Goal: Task Accomplishment & Management: Complete application form

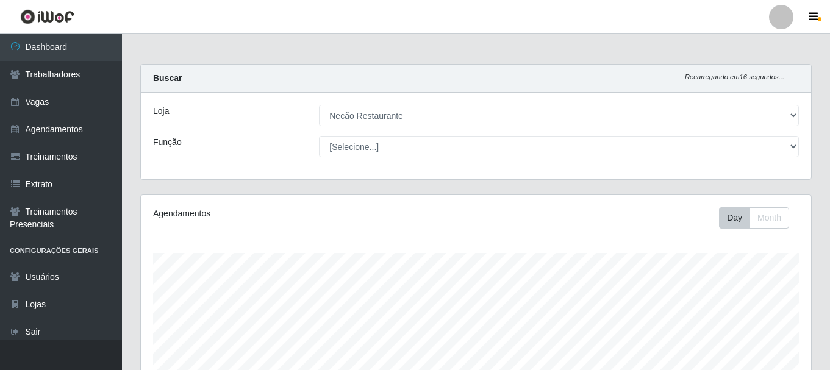
select select "334"
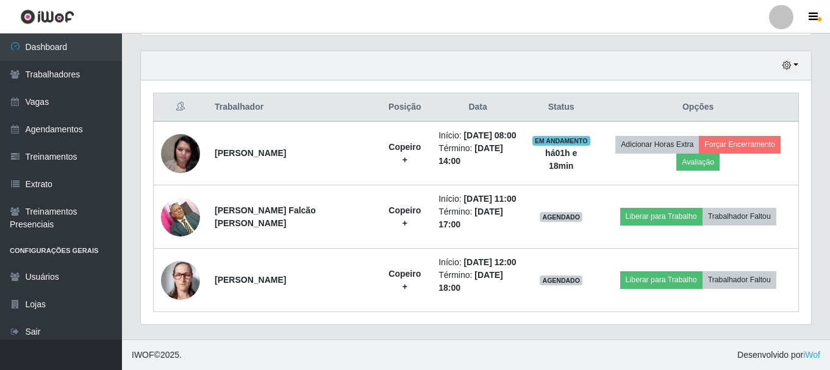
scroll to position [253, 670]
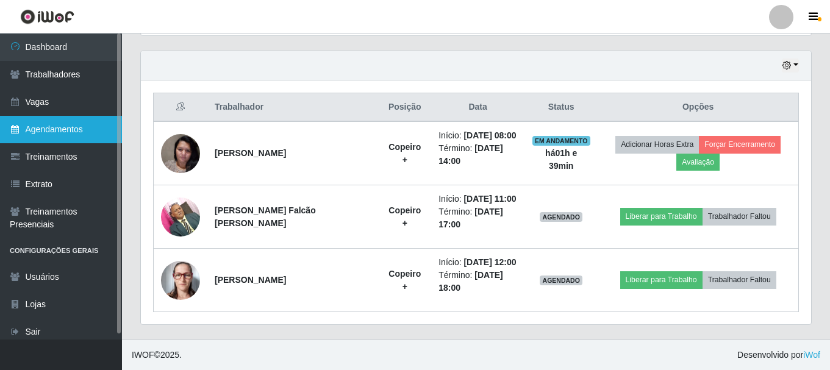
click at [58, 128] on link "Agendamentos" at bounding box center [61, 129] width 122 height 27
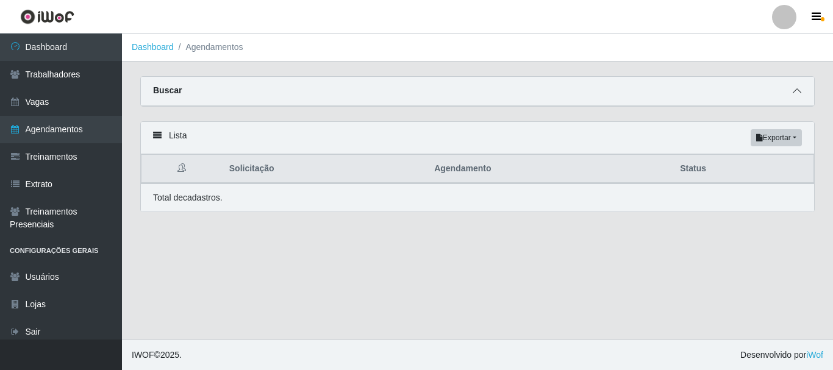
click at [801, 89] on icon at bounding box center [797, 91] width 9 height 9
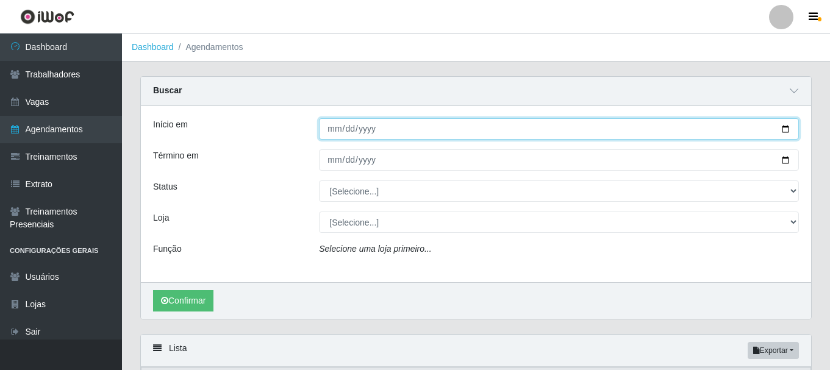
click at [788, 132] on input "Início em" at bounding box center [559, 128] width 480 height 21
type input "[DATE]"
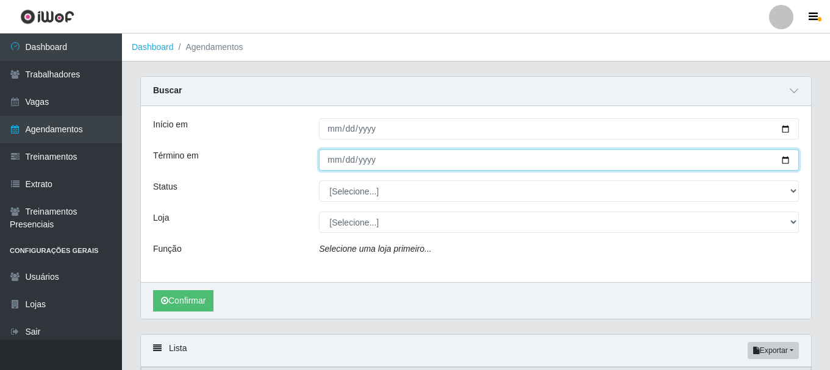
click at [787, 160] on input "Término em" at bounding box center [559, 159] width 480 height 21
type input "[DATE]"
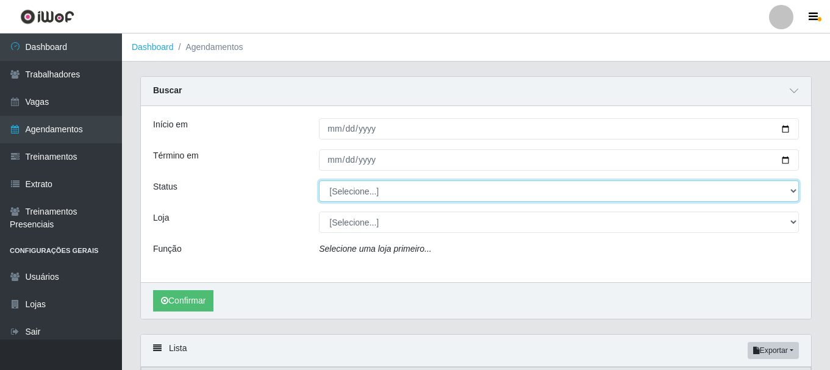
click at [786, 190] on select "[Selecione...] AGENDADO AGUARDANDO LIBERAR EM ANDAMENTO EM REVISÃO FINALIZADO C…" at bounding box center [559, 191] width 480 height 21
select select "AGENDADO"
click at [319, 181] on select "[Selecione...] AGENDADO AGUARDANDO LIBERAR EM ANDAMENTO EM REVISÃO FINALIZADO C…" at bounding box center [559, 191] width 480 height 21
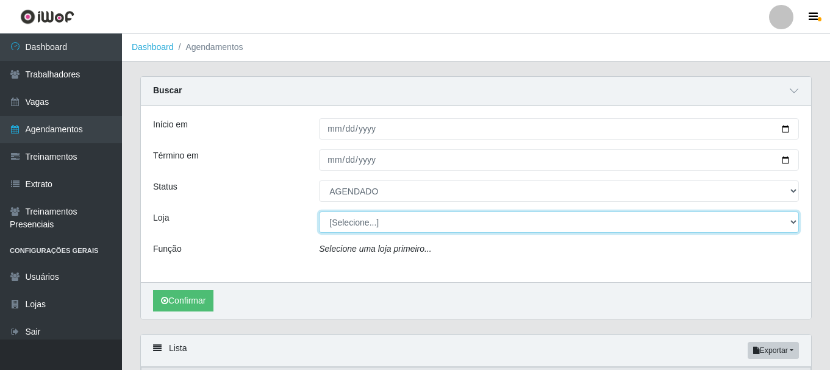
click at [770, 226] on select "[Selecione...] Necão Restaurante" at bounding box center [559, 222] width 480 height 21
select select "334"
click at [319, 212] on select "[Selecione...] Necão Restaurante" at bounding box center [559, 222] width 480 height 21
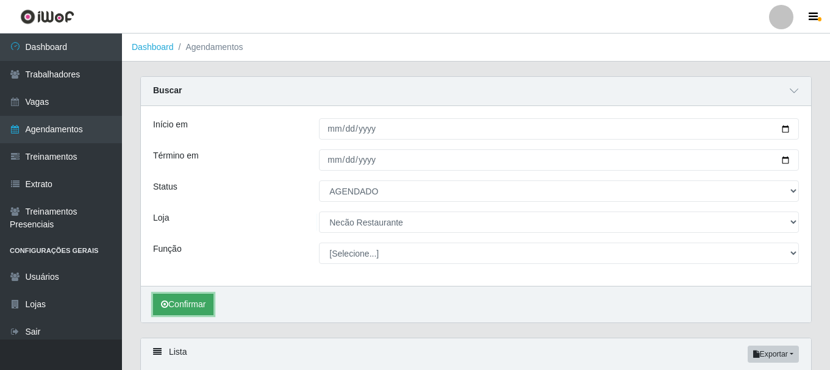
click at [185, 308] on button "Confirmar" at bounding box center [183, 304] width 60 height 21
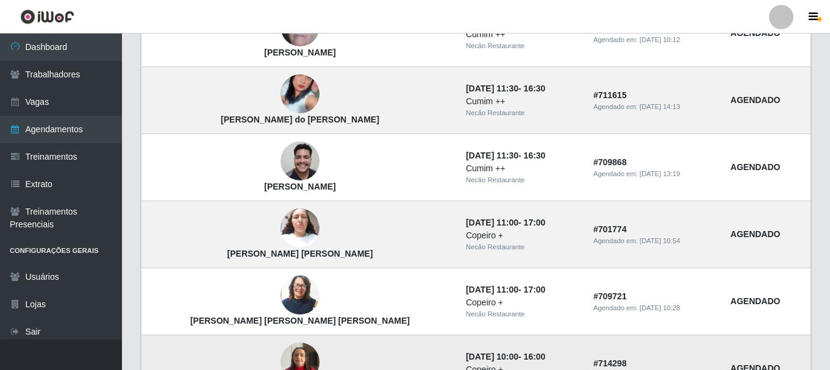
scroll to position [345, 0]
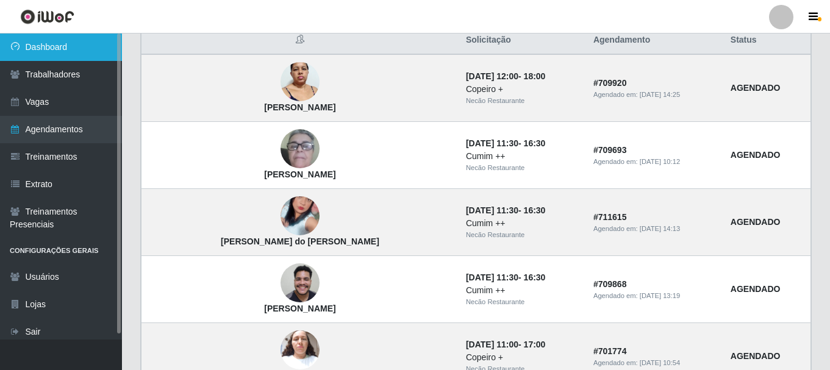
click at [92, 57] on link "Dashboard" at bounding box center [61, 47] width 122 height 27
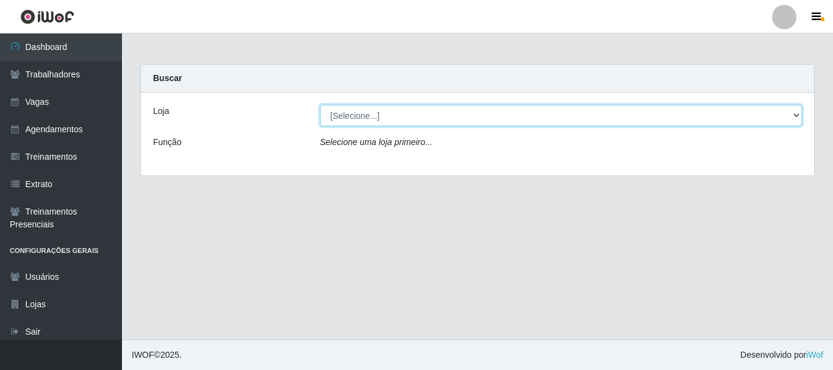
click at [427, 121] on select "[Selecione...] Necão Restaurante" at bounding box center [561, 115] width 483 height 21
select select "334"
click at [320, 105] on select "[Selecione...] Necão Restaurante" at bounding box center [561, 115] width 483 height 21
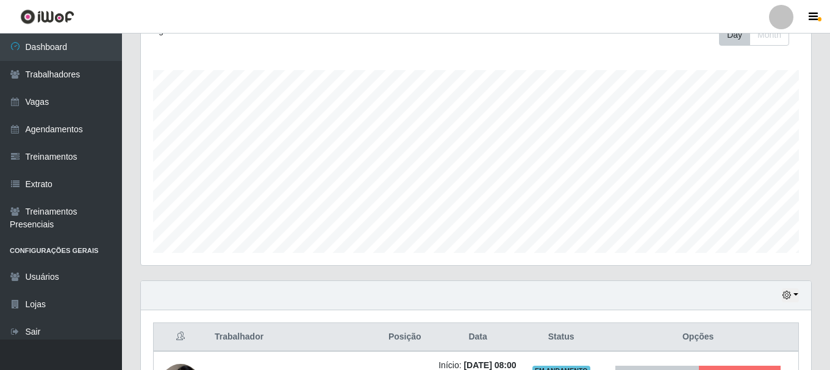
scroll to position [413, 0]
